Goal: Task Accomplishment & Management: Manage account settings

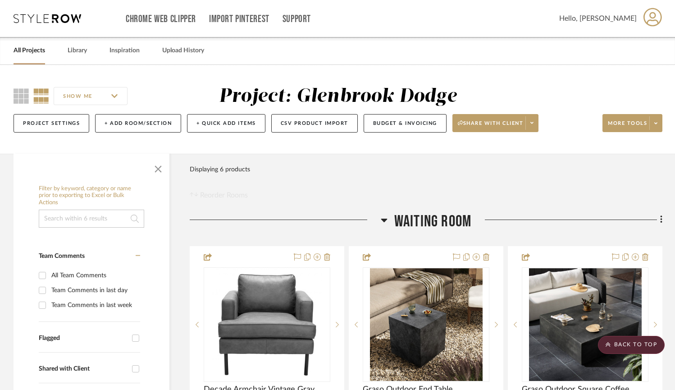
click at [32, 59] on div "All Projects" at bounding box center [30, 50] width 32 height 27
click at [32, 53] on link "All Projects" at bounding box center [30, 51] width 32 height 12
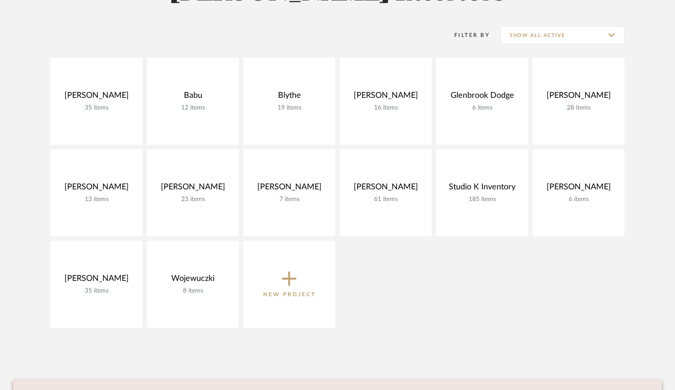
scroll to position [168, 0]
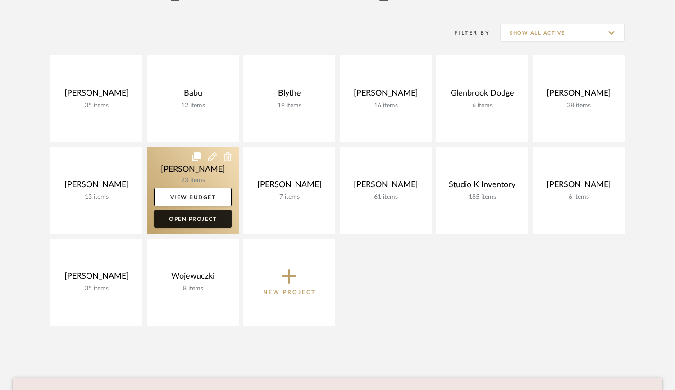
click at [190, 219] on link "Open Project" at bounding box center [192, 218] width 77 height 18
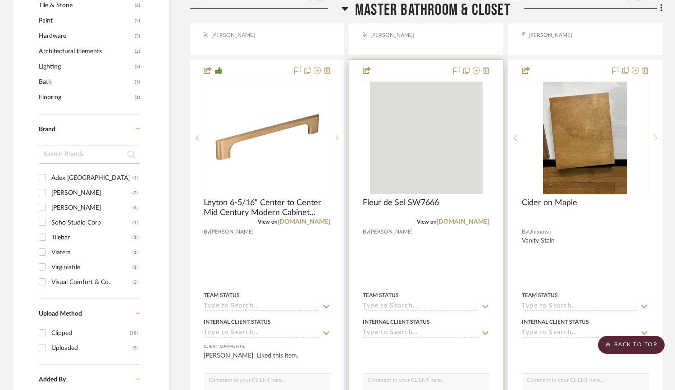
scroll to position [585, 0]
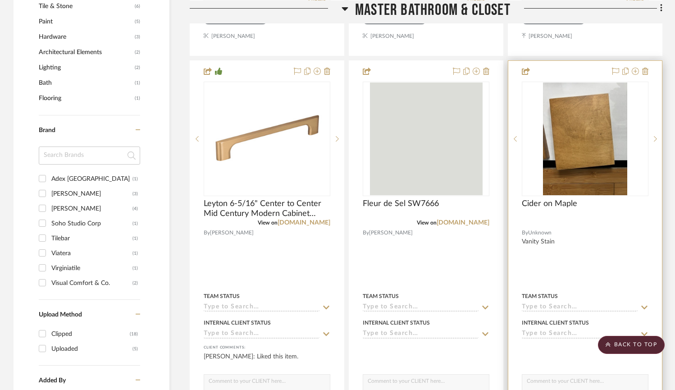
click at [581, 161] on img "0" at bounding box center [585, 138] width 85 height 113
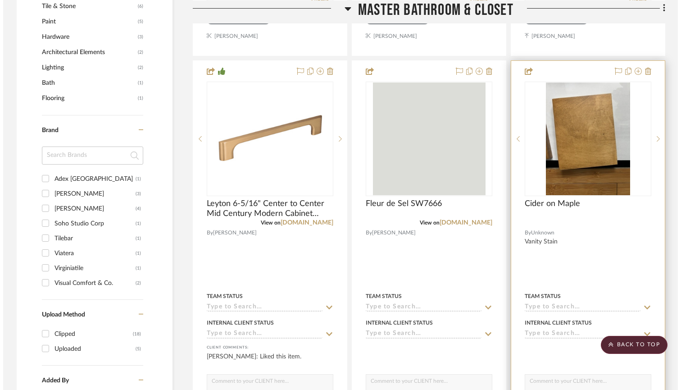
scroll to position [0, 0]
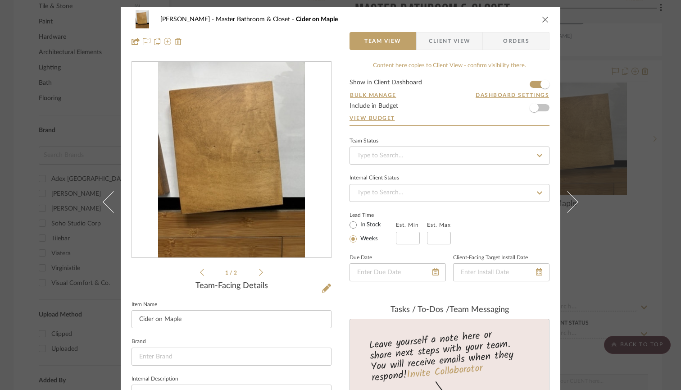
click at [254, 273] on li "1 / 2" at bounding box center [231, 272] width 55 height 11
click at [259, 273] on icon at bounding box center [261, 272] width 4 height 8
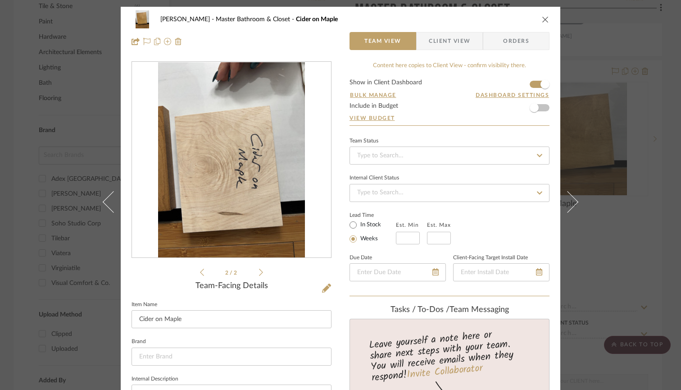
click at [200, 268] on icon at bounding box center [202, 272] width 4 height 8
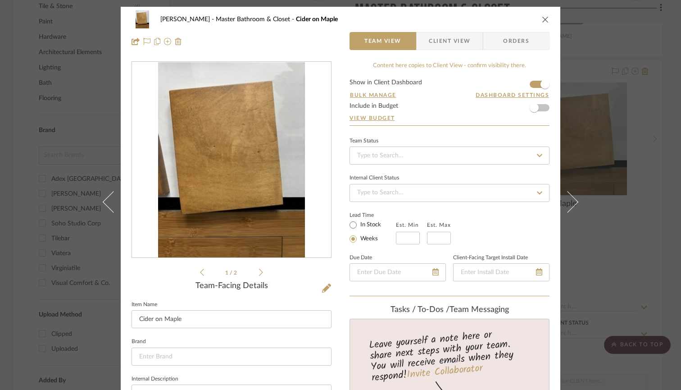
click at [542, 19] on icon "close" at bounding box center [545, 19] width 7 height 7
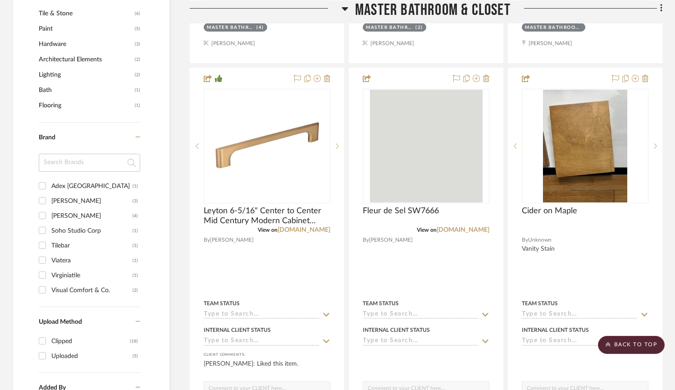
scroll to position [545, 0]
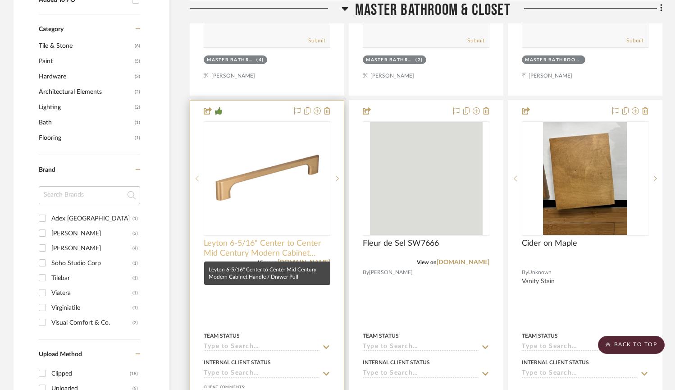
click at [210, 246] on span "Leyton 6-5/16" Center to Center Mid Century Modern Cabinet Handle / Drawer Pull" at bounding box center [267, 248] width 127 height 20
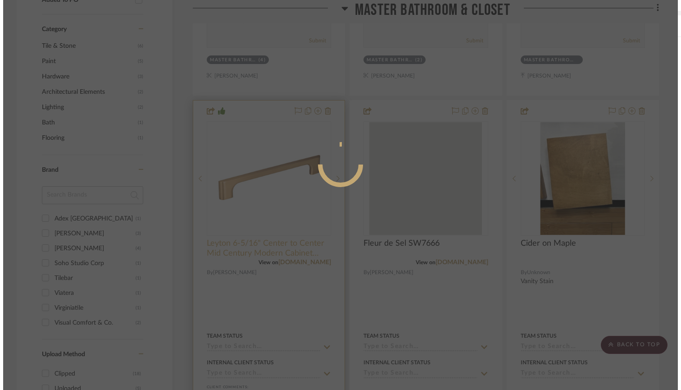
scroll to position [0, 0]
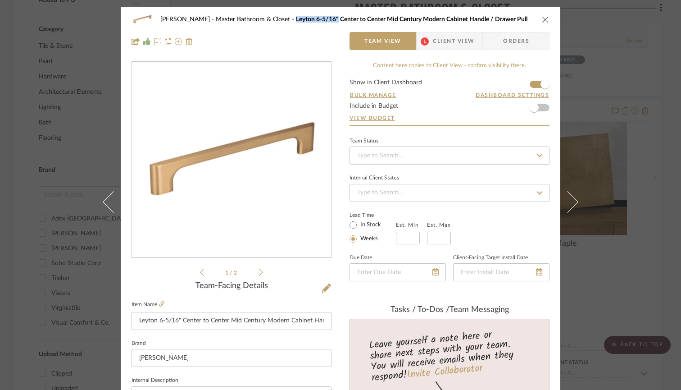
drag, startPoint x: 261, startPoint y: 19, endPoint x: 305, endPoint y: 19, distance: 43.7
click at [305, 19] on span "Leyton 6-5/16" Center to Center Mid Century Modern Cabinet Handle / Drawer Pull" at bounding box center [411, 19] width 231 height 6
drag, startPoint x: 192, startPoint y: 359, endPoint x: 121, endPoint y: 359, distance: 71.6
drag, startPoint x: 260, startPoint y: 18, endPoint x: 304, endPoint y: 18, distance: 44.6
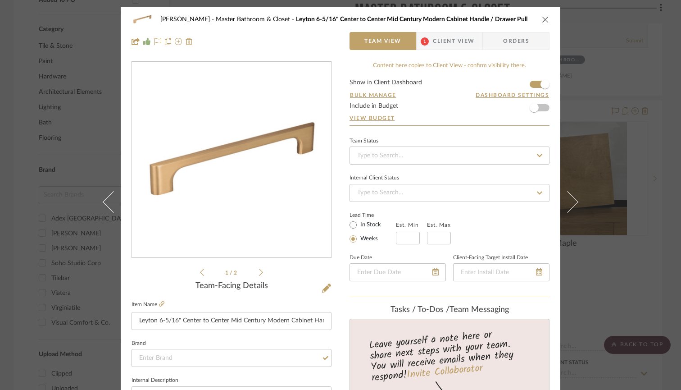
click at [304, 18] on div "[PERSON_NAME] Master Bathroom & Closet [GEOGRAPHIC_DATA] 6-5/16" Center to Cent…" at bounding box center [347, 19] width 374 height 6
copy div "Leyton 6-5/16""
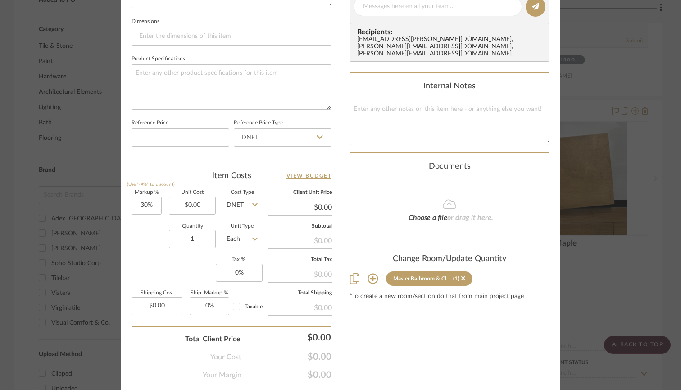
scroll to position [425, 0]
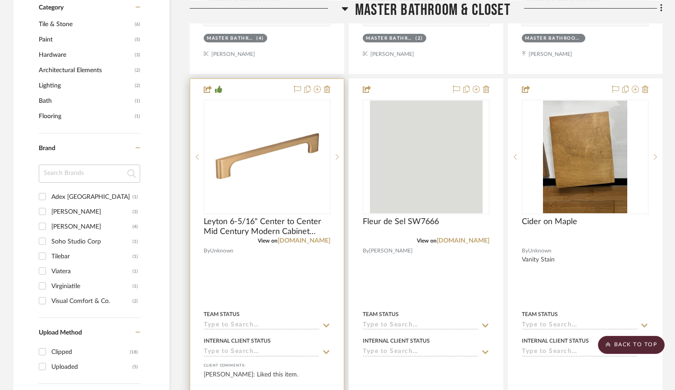
scroll to position [572, 0]
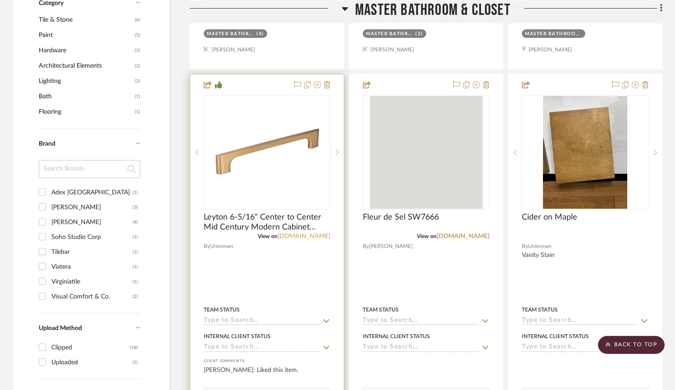
click at [291, 234] on link "[DOMAIN_NAME]" at bounding box center [303, 236] width 53 height 6
click at [291, 236] on link "[DOMAIN_NAME]" at bounding box center [303, 236] width 53 height 6
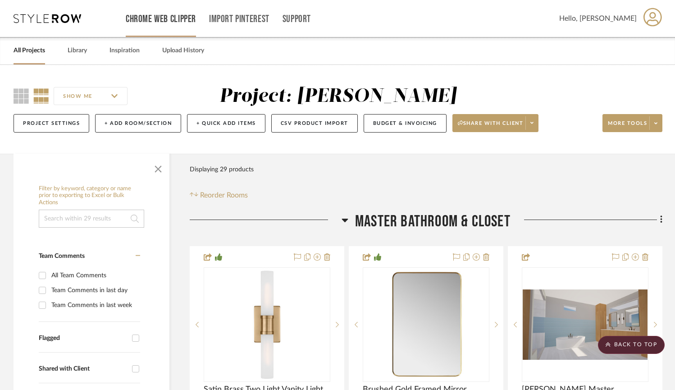
scroll to position [0, 0]
